Goal: Task Accomplishment & Management: Complete application form

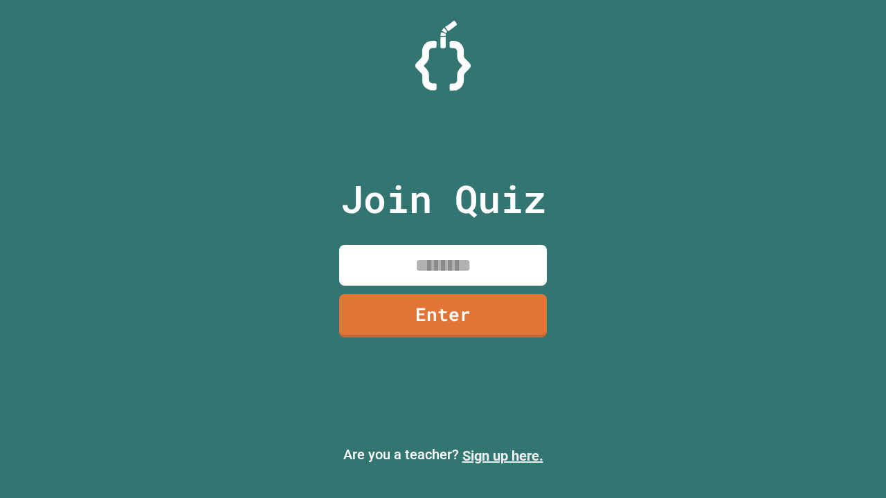
click at [503, 456] on link "Sign up here." at bounding box center [502, 456] width 81 height 17
